Goal: Task Accomplishment & Management: Complete application form

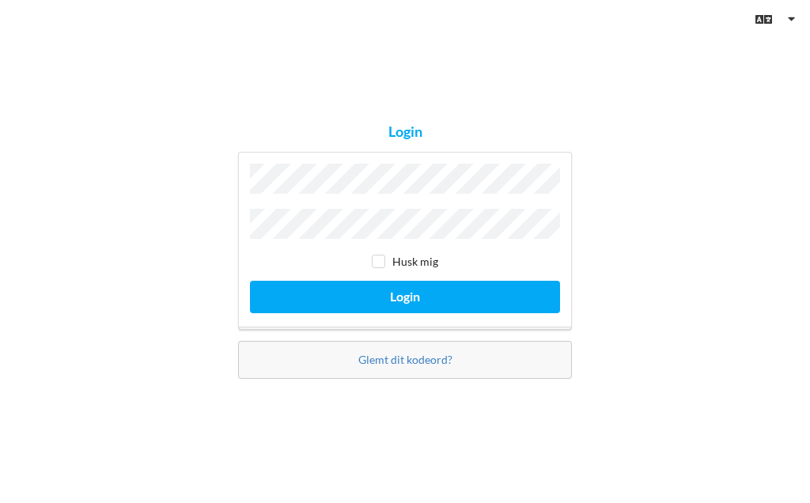
click at [383, 264] on input "checkbox" at bounding box center [378, 261] width 13 height 13
checkbox input "true"
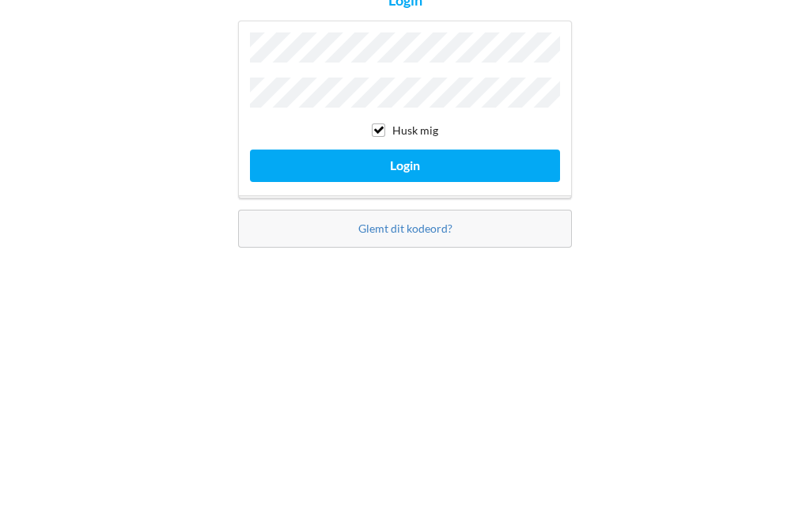
click at [481, 283] on button "Login" at bounding box center [405, 299] width 310 height 32
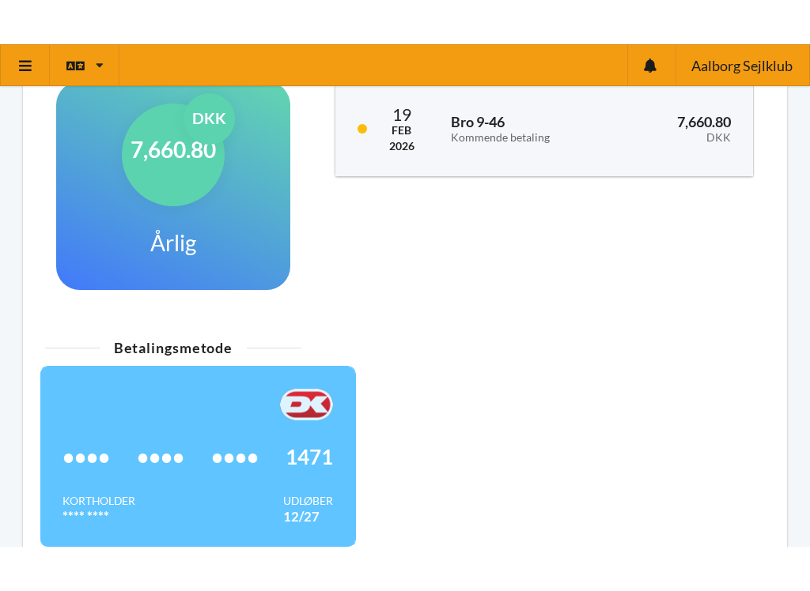
scroll to position [768, 0]
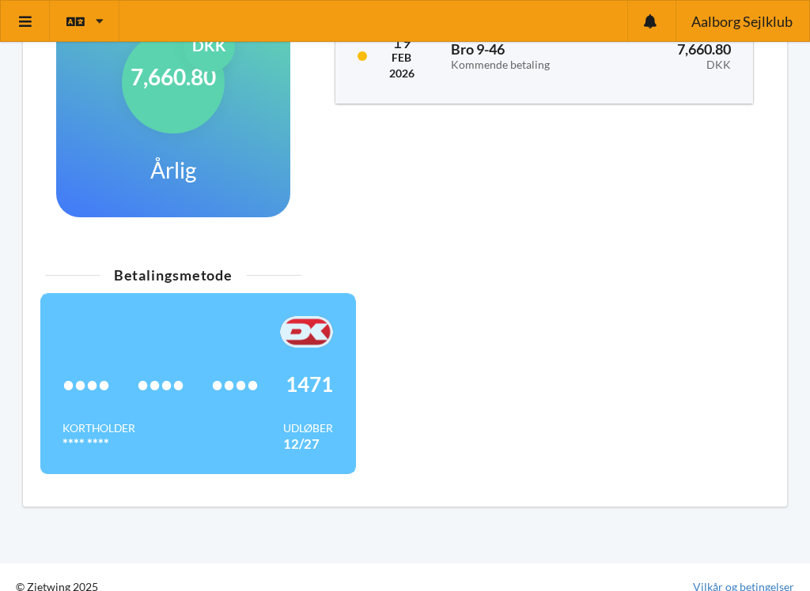
click at [240, 394] on div "•••• •••• •••• 1471" at bounding box center [197, 384] width 270 height 73
click at [466, 378] on div "Betalingsmetode •••• •••• •••• 1471 Kortholder **** **** Udløber 12/27" at bounding box center [405, 377] width 742 height 237
click at [287, 378] on span "1471" at bounding box center [308, 384] width 47 height 16
click at [439, 391] on div "Betalingsmetode •••• •••• •••• 1471 Kortholder **** **** Udløber 12/27" at bounding box center [405, 377] width 742 height 237
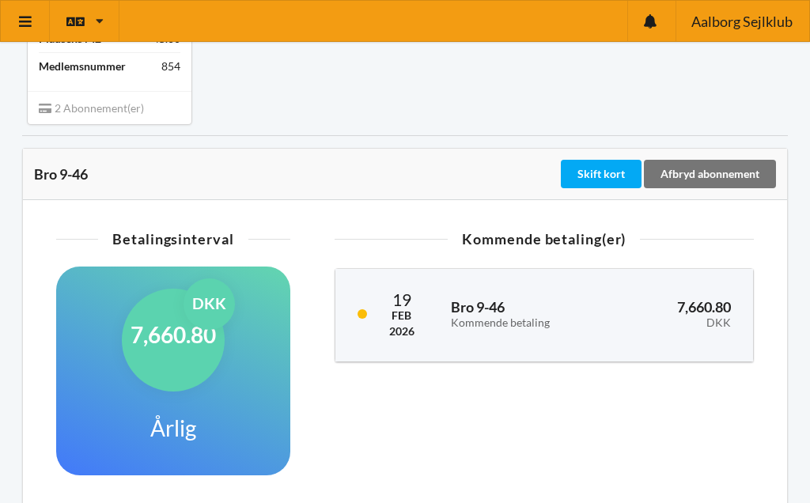
scroll to position [509, 0]
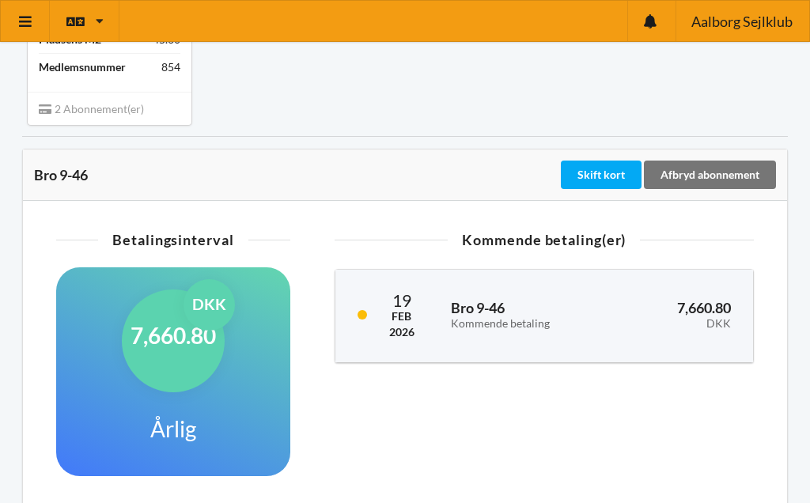
click at [610, 164] on div "Skift kort" at bounding box center [600, 174] width 81 height 28
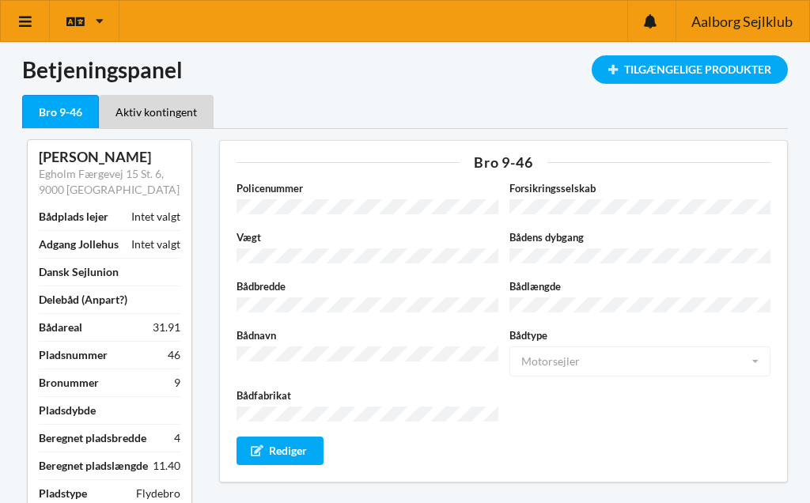
click at [698, 69] on div "Tilgængelige Produkter" at bounding box center [689, 69] width 196 height 28
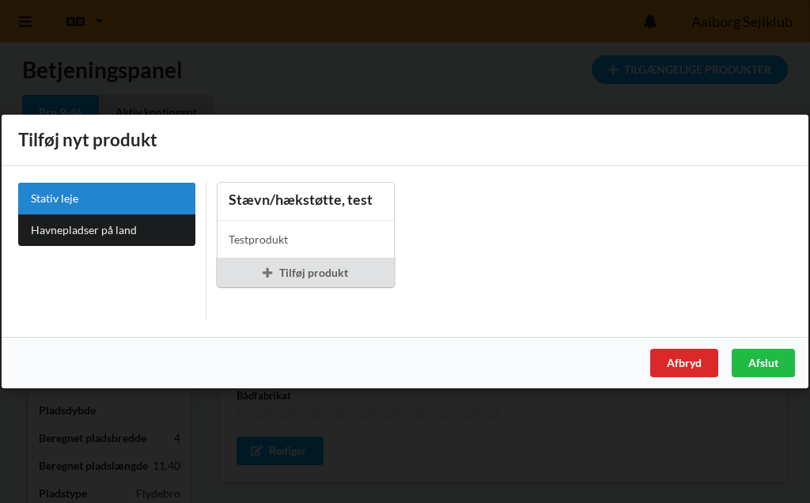
click at [759, 361] on div "Afslut" at bounding box center [762, 363] width 63 height 28
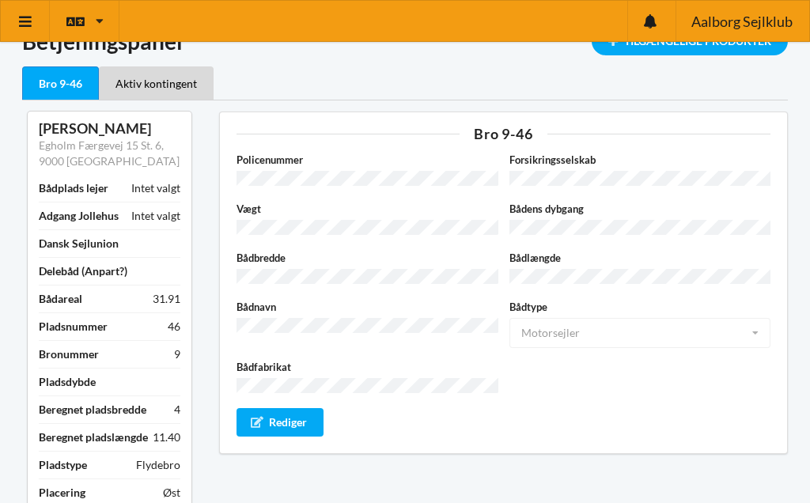
scroll to position [13, 0]
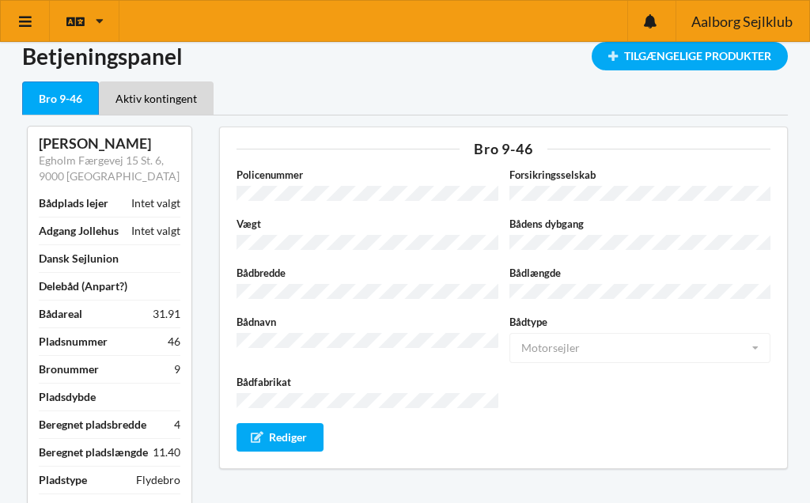
click at [28, 14] on icon at bounding box center [25, 21] width 17 height 14
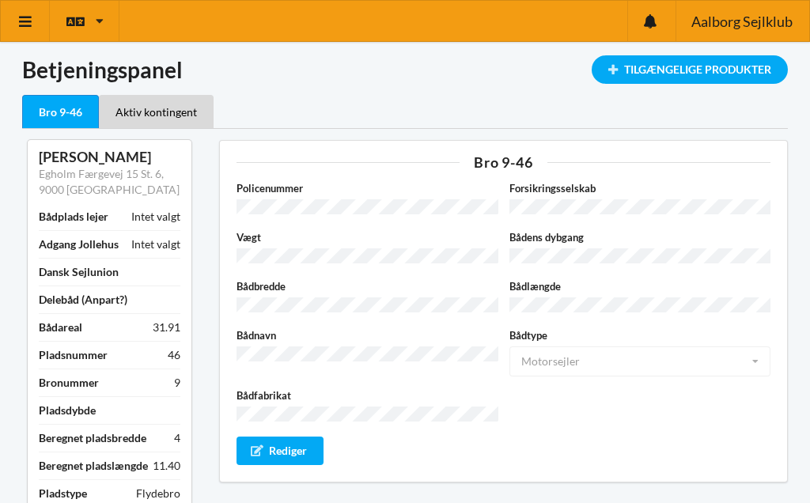
click at [710, 74] on div "Tilgængelige Produkter" at bounding box center [689, 69] width 196 height 28
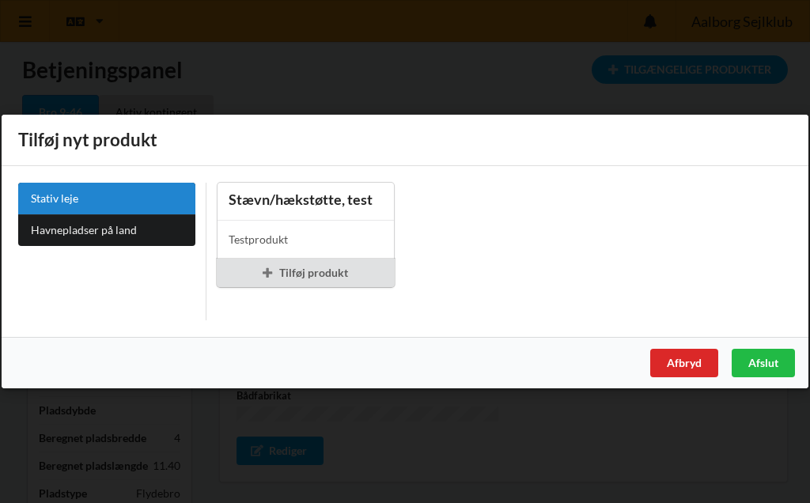
click at [776, 357] on div "Afslut" at bounding box center [762, 363] width 63 height 28
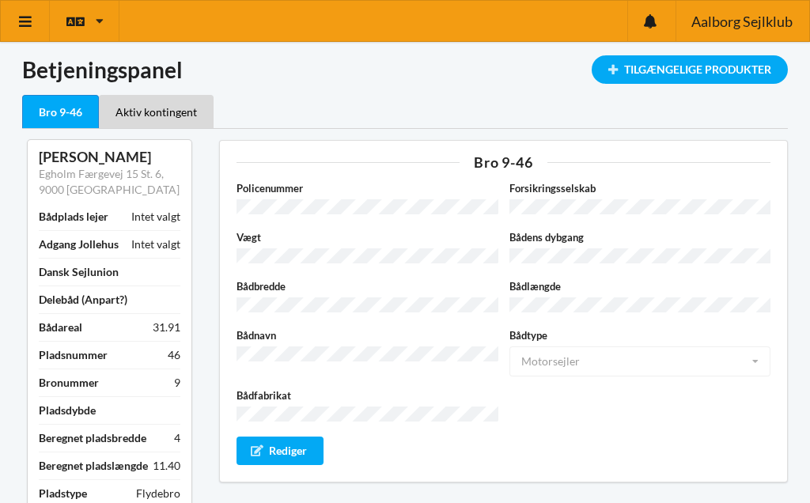
click at [722, 67] on div "Tilgængelige Produkter" at bounding box center [689, 69] width 196 height 28
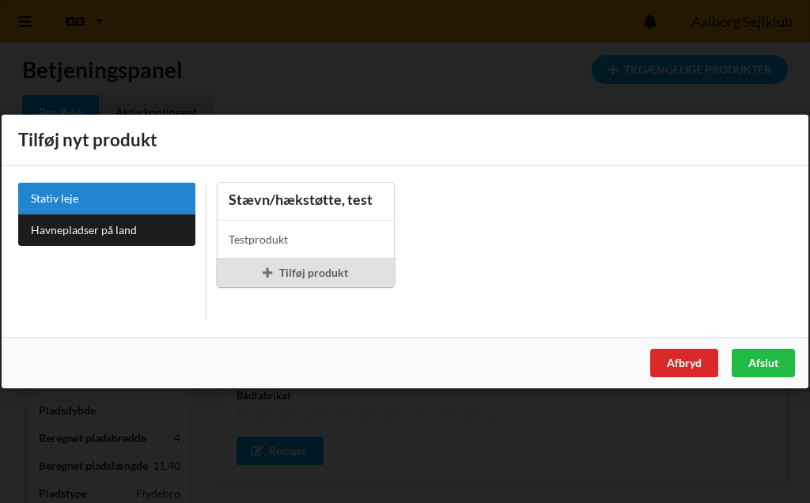
click at [123, 230] on link "Havnepladser på land" at bounding box center [106, 230] width 177 height 32
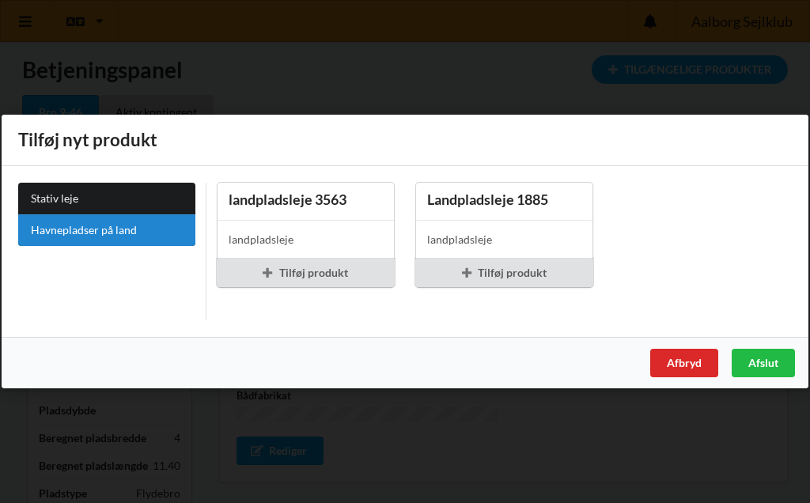
click at [760, 363] on div "Afslut" at bounding box center [762, 363] width 63 height 28
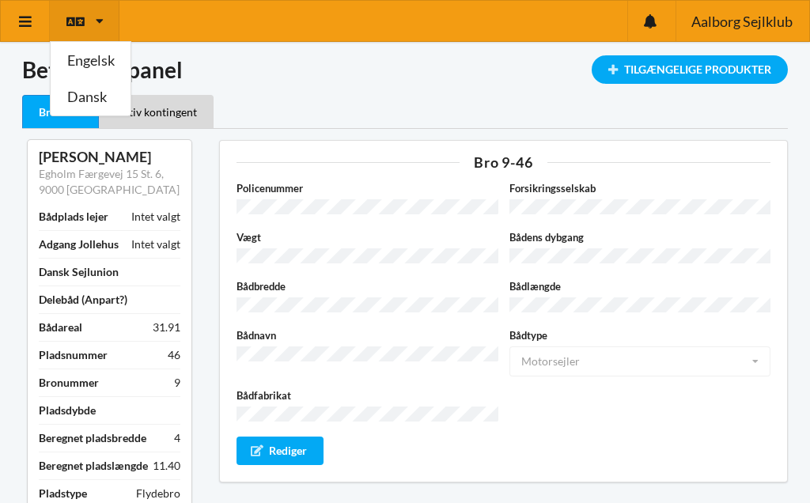
click at [85, 97] on link "Dansk" at bounding box center [91, 97] width 80 height 36
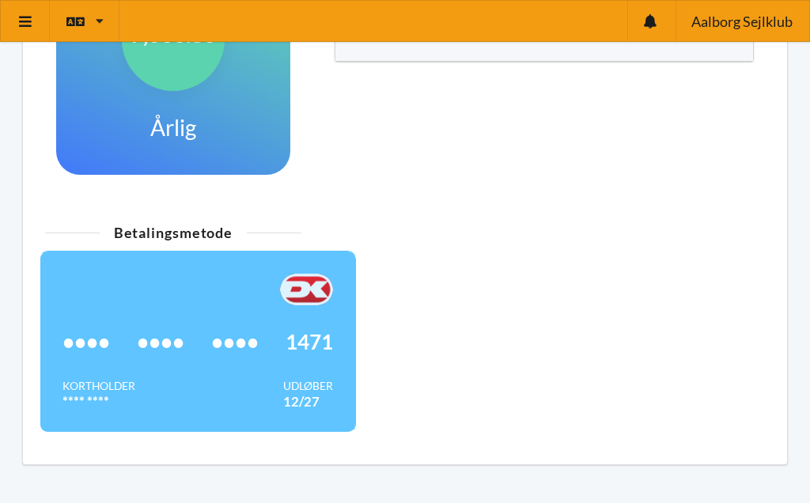
scroll to position [861, 0]
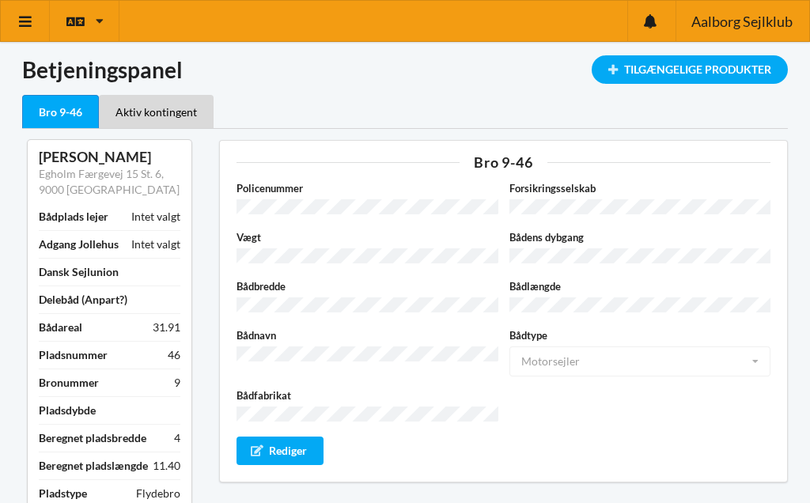
click at [715, 76] on div "Tilgængelige Produkter" at bounding box center [689, 69] width 196 height 28
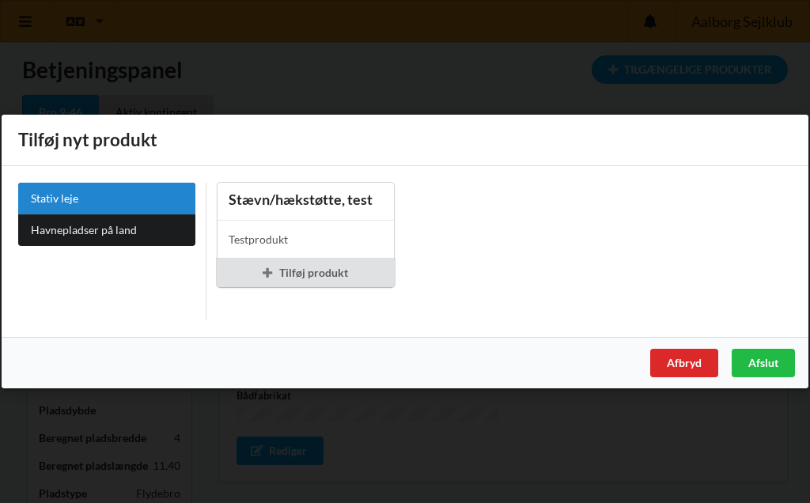
click at [128, 222] on link "Havnepladser på land" at bounding box center [106, 230] width 177 height 32
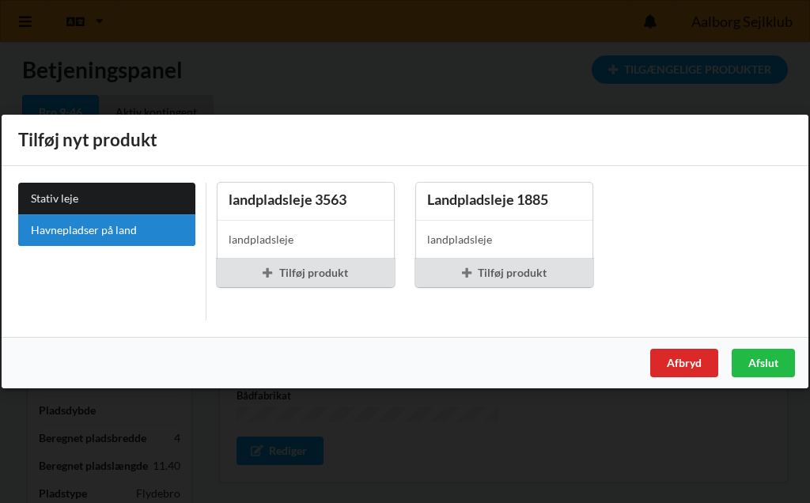
click at [111, 232] on link "Havnepladser på land" at bounding box center [106, 230] width 177 height 32
click at [772, 362] on div "Afslut" at bounding box center [762, 363] width 63 height 28
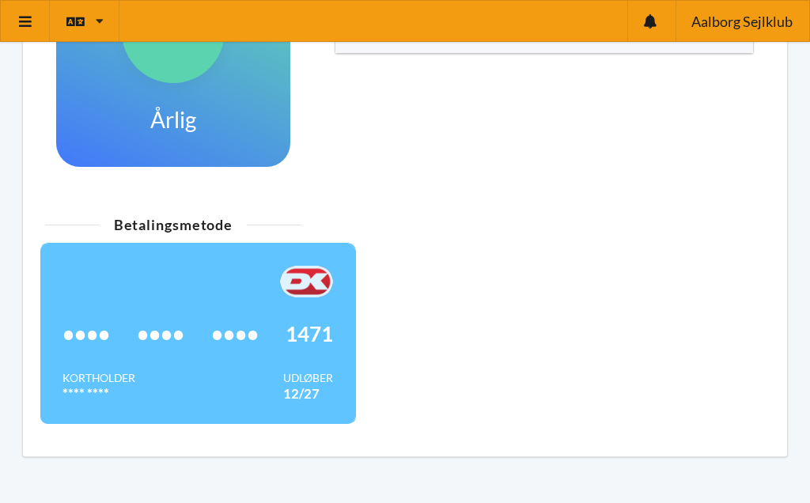
scroll to position [861, 0]
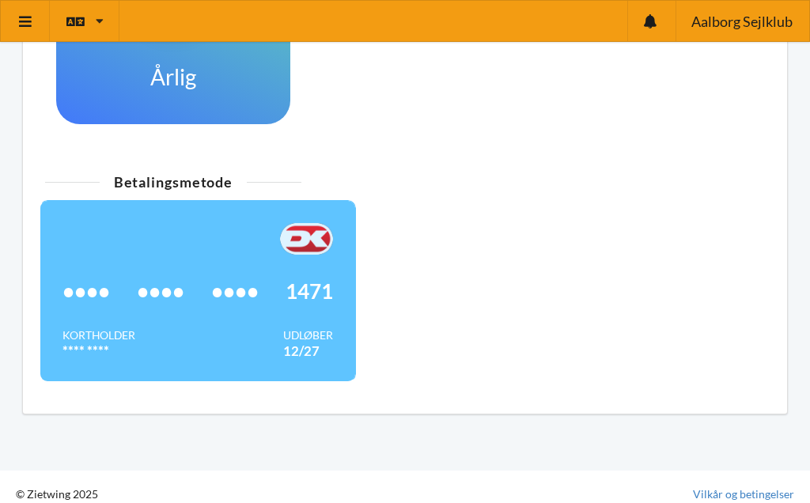
click at [733, 486] on link "Vilkår og betingelser" at bounding box center [743, 494] width 101 height 16
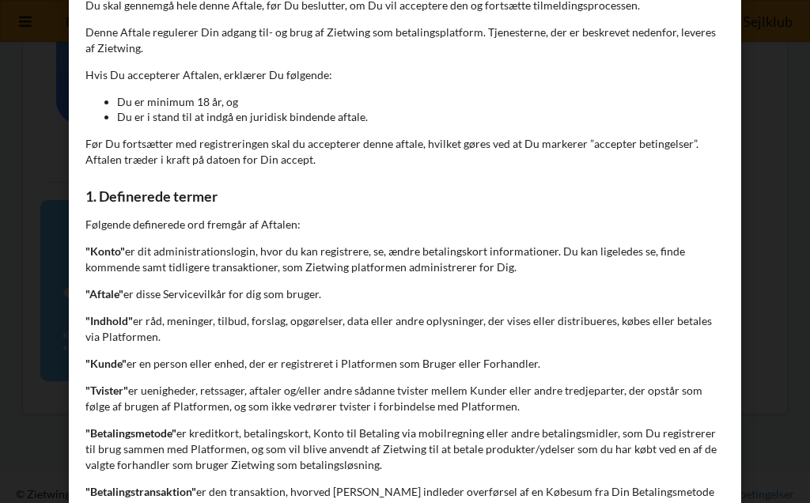
scroll to position [337, 0]
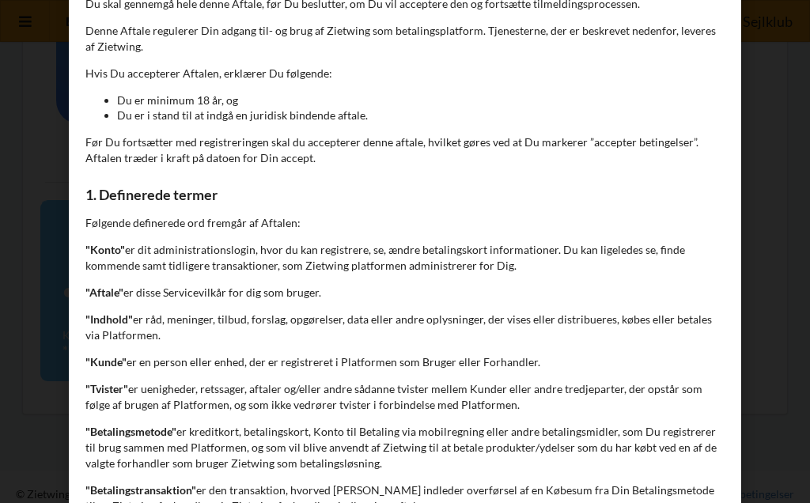
click at [16, 51] on div "Handelsbetingelser Ved at benytte dig af Virksomhedens juridiske navn services …" at bounding box center [405, 251] width 810 height 503
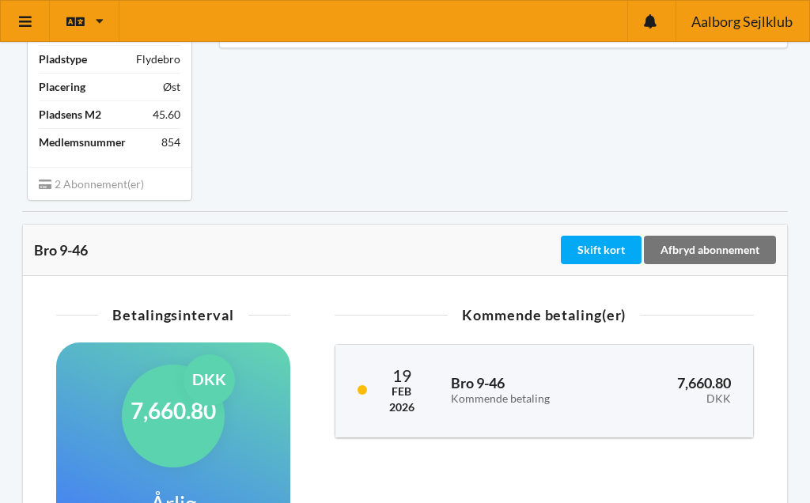
scroll to position [0, 0]
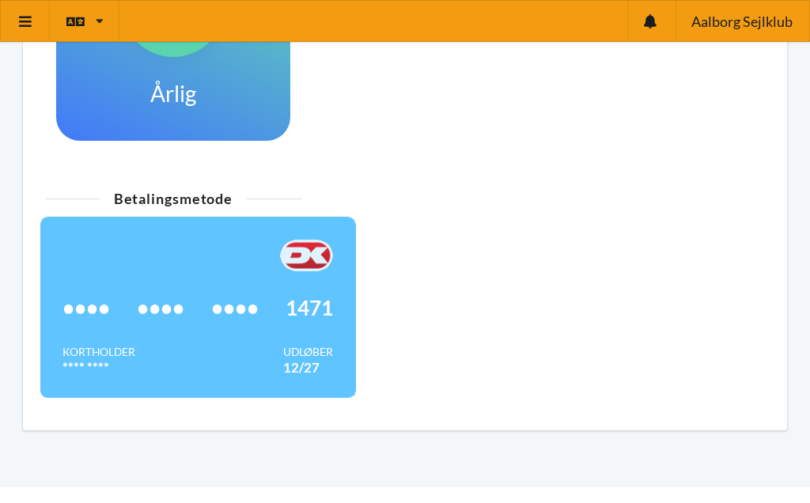
scroll to position [861, 0]
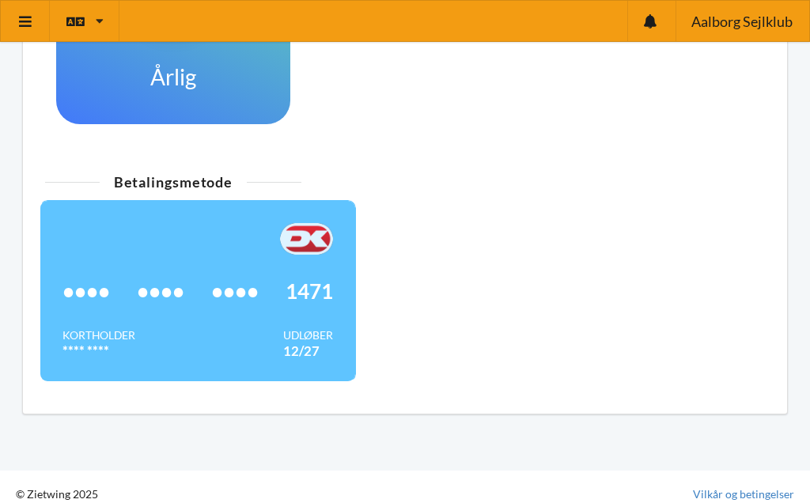
click at [748, 486] on link "Vilkår og betingelser" at bounding box center [743, 494] width 101 height 16
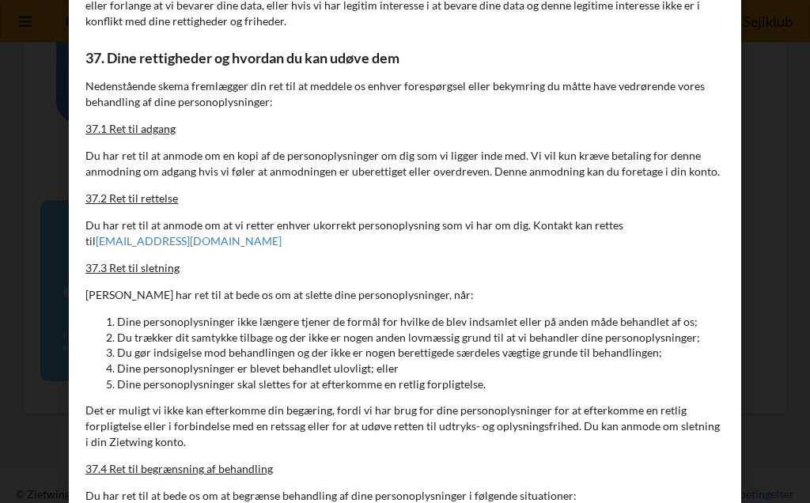
scroll to position [14160, 0]
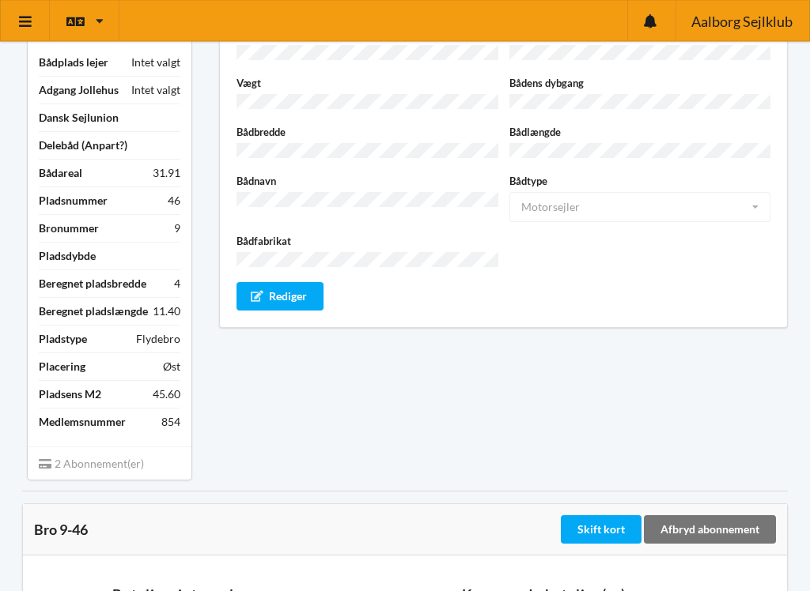
scroll to position [154, 0]
click at [297, 282] on div "Rediger" at bounding box center [279, 296] width 87 height 28
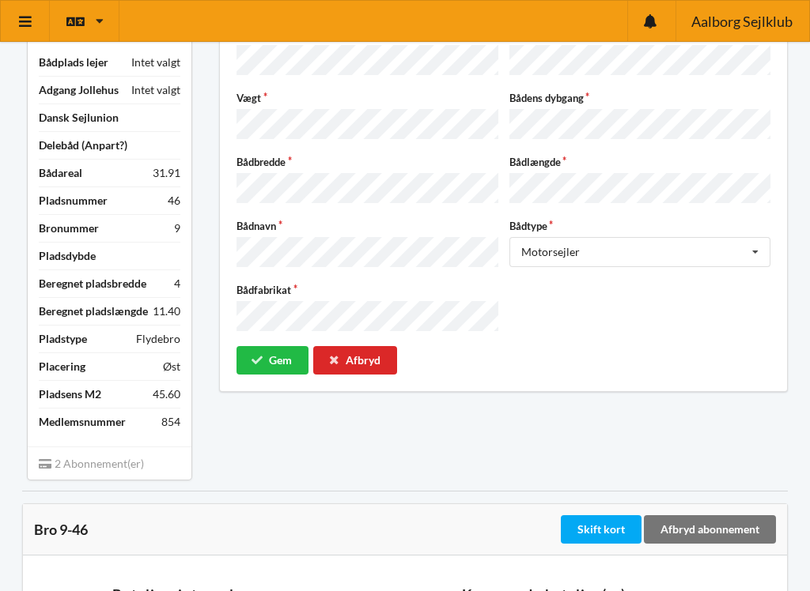
click at [300, 346] on button "Gem" at bounding box center [272, 360] width 72 height 28
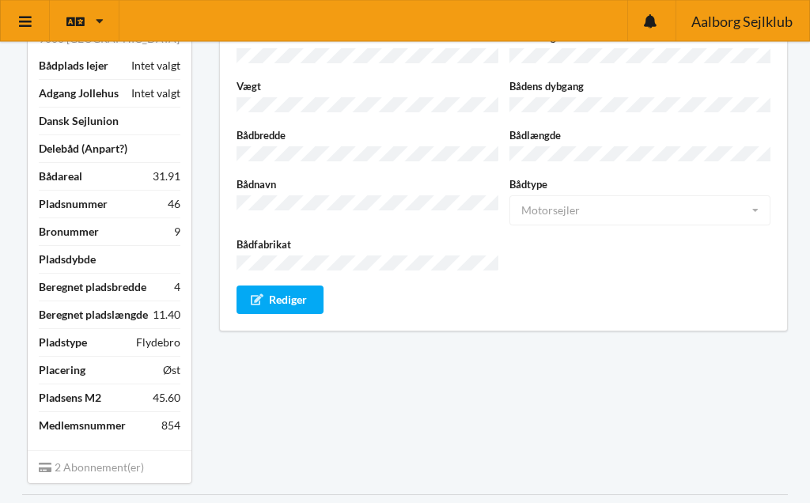
scroll to position [0, 0]
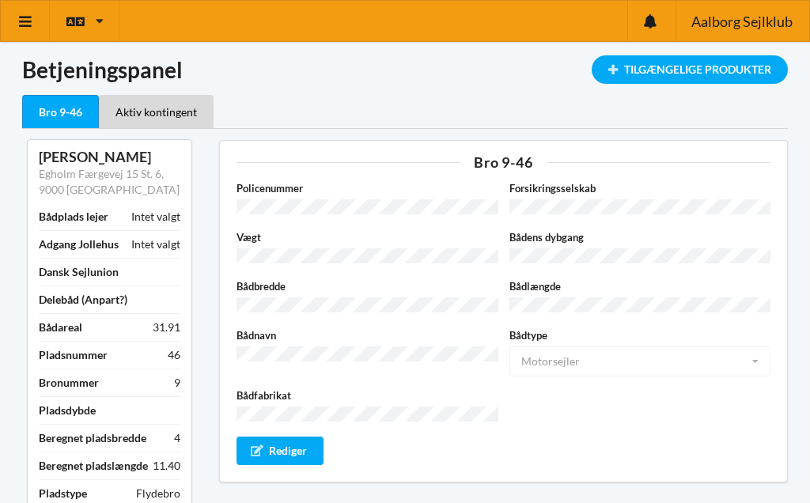
click at [714, 78] on div "Tilgængelige Produkter" at bounding box center [689, 69] width 196 height 28
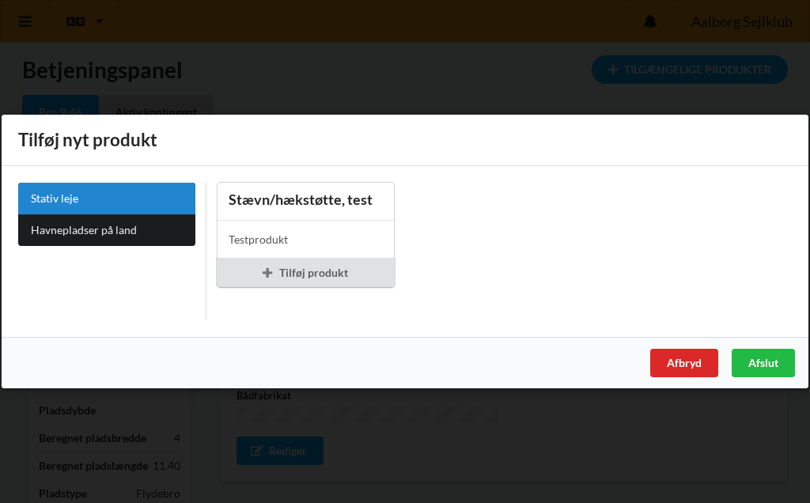
click at [342, 260] on div "Tilføj produkt" at bounding box center [306, 273] width 178 height 28
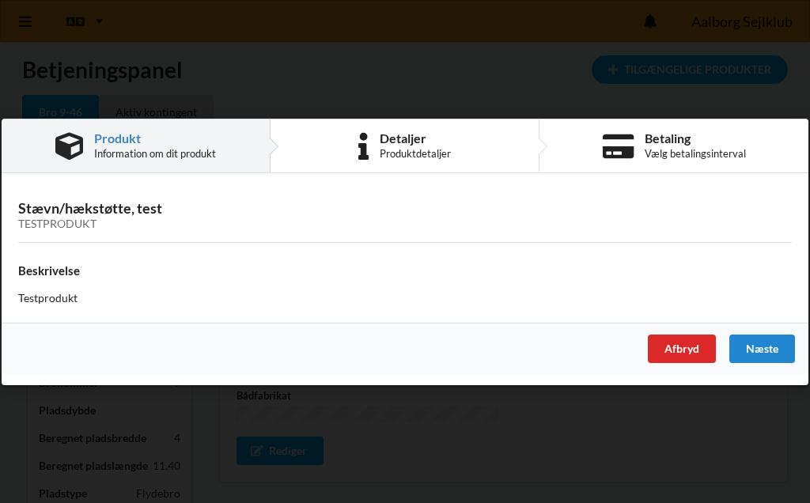
click at [762, 345] on div "Næste" at bounding box center [762, 348] width 66 height 28
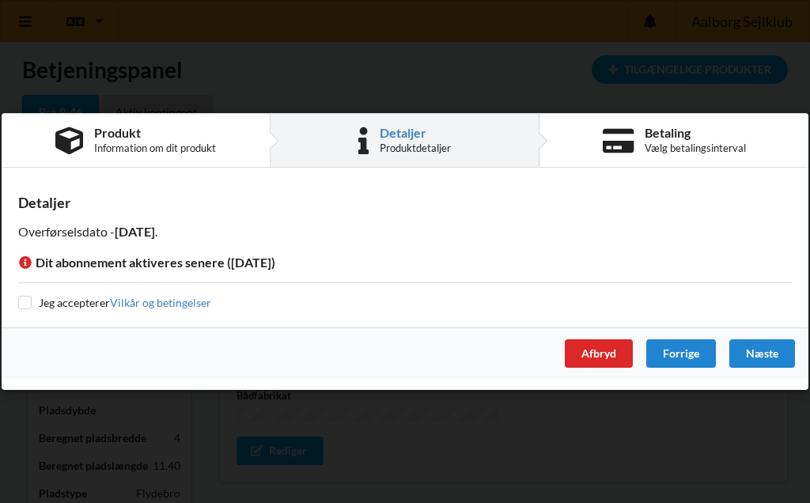
click at [35, 319] on div "Detaljer Overførselsdato - 2025-11-01 . Dit abonnement aktiveres senere (2025-1…" at bounding box center [405, 253] width 806 height 148
click at [29, 304] on input "checkbox" at bounding box center [24, 302] width 13 height 13
checkbox input "true"
click at [764, 345] on div "Næste" at bounding box center [762, 353] width 66 height 28
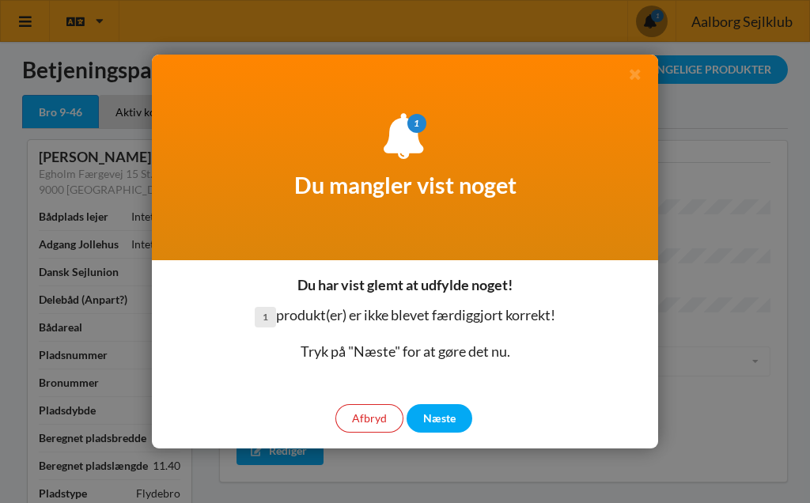
click at [444, 418] on div "Næste" at bounding box center [439, 418] width 66 height 28
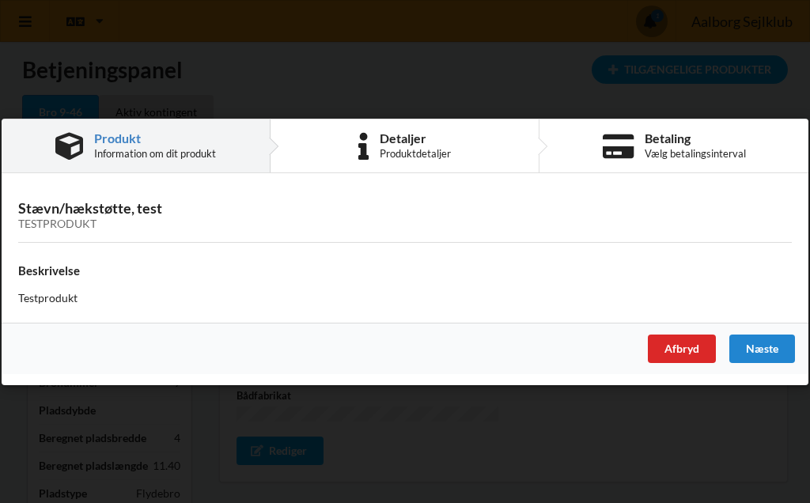
click at [771, 348] on div "Næste" at bounding box center [762, 348] width 66 height 28
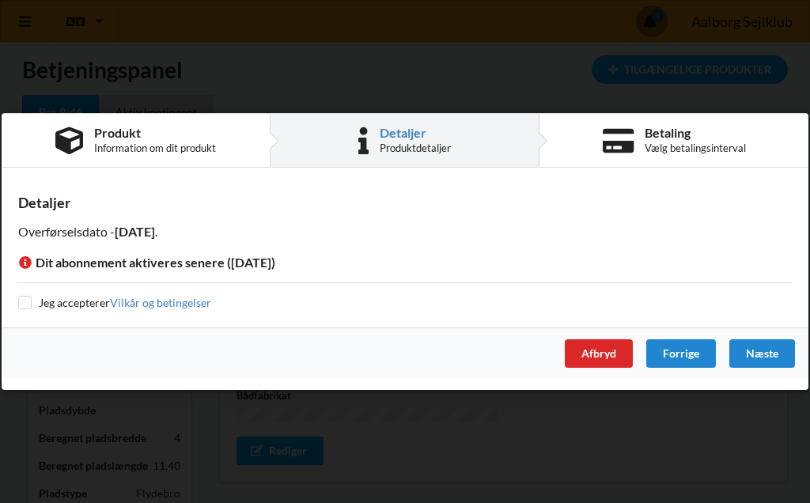
click at [684, 355] on div "Forrige" at bounding box center [681, 353] width 70 height 28
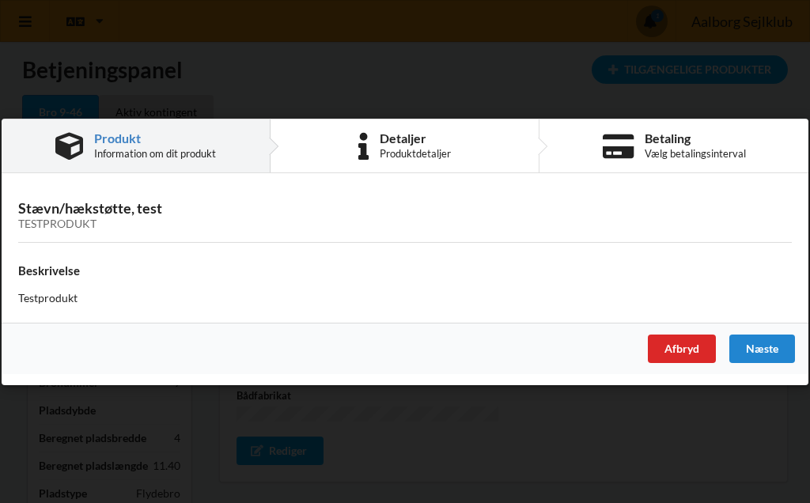
click at [681, 348] on div "Afbryd" at bounding box center [681, 348] width 68 height 28
